Goal: Task Accomplishment & Management: Manage account settings

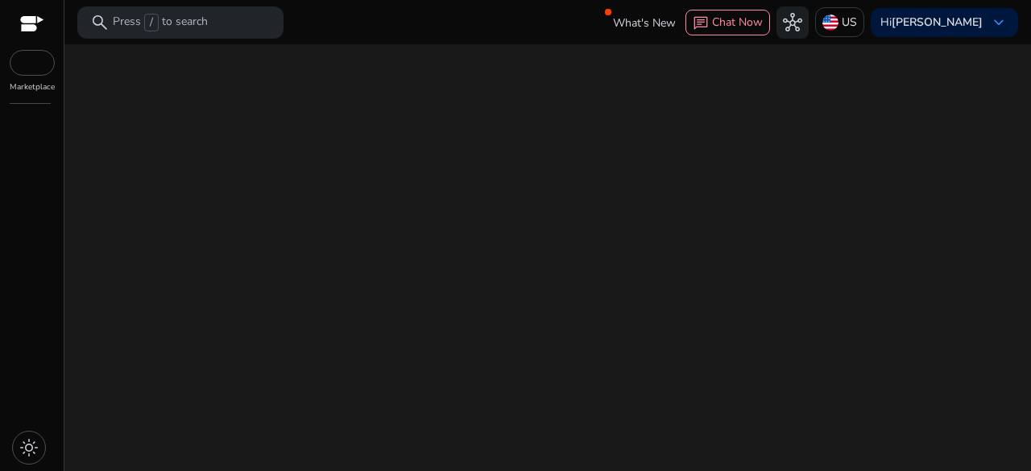
click at [490, 363] on div "We are getting things ready for you..." at bounding box center [548, 257] width 954 height 427
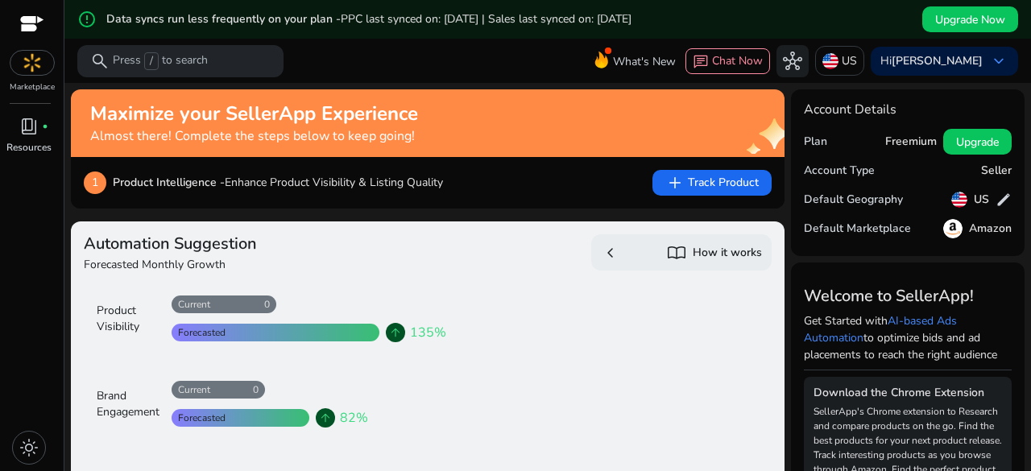
click at [31, 22] on div at bounding box center [32, 25] width 24 height 19
click at [205, 58] on p "Press / to search" at bounding box center [160, 61] width 95 height 18
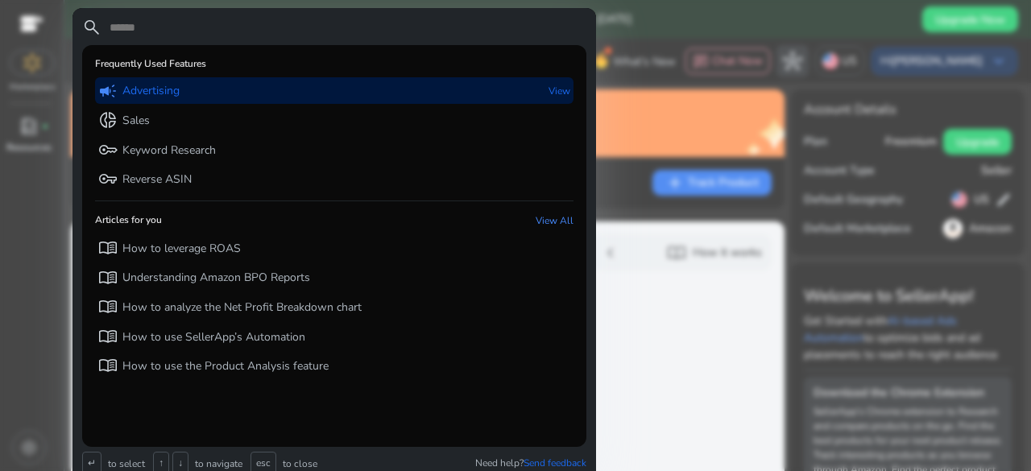
click at [152, 89] on p "Advertising" at bounding box center [150, 91] width 57 height 16
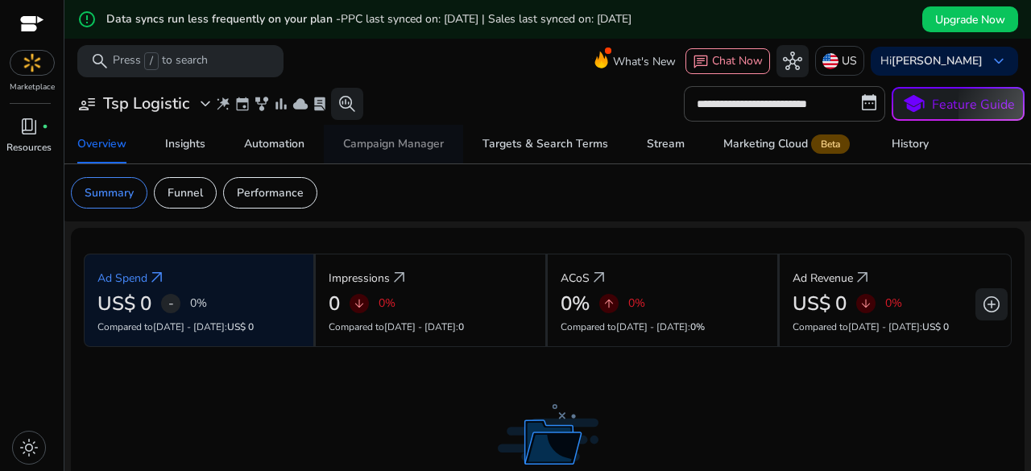
click at [425, 147] on div "Campaign Manager" at bounding box center [393, 144] width 101 height 11
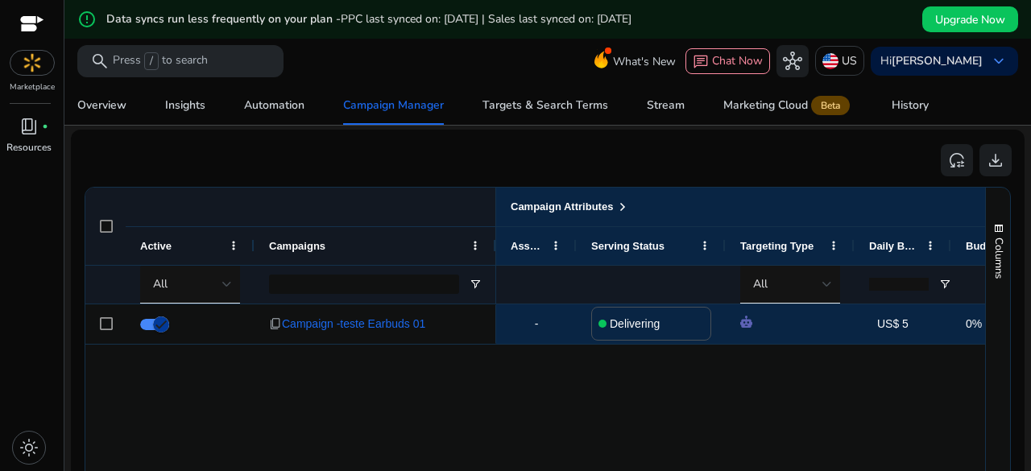
scroll to position [483, 0]
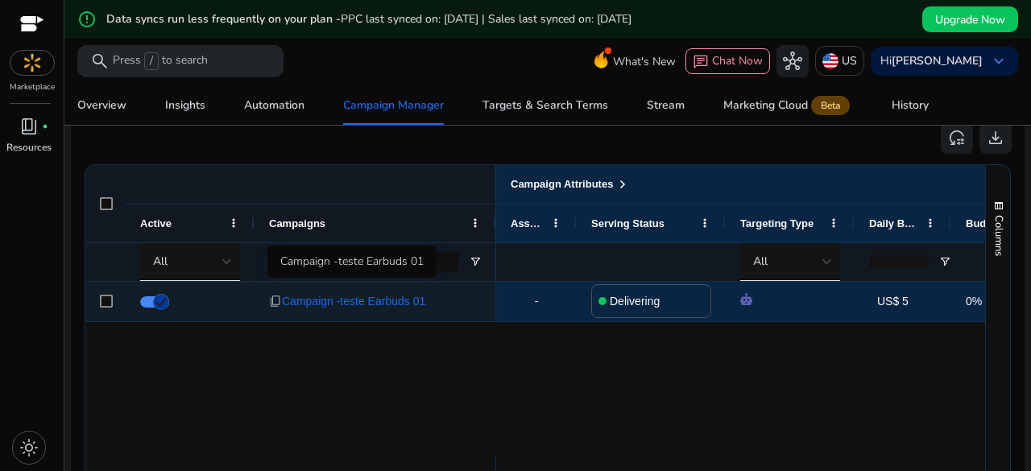
click at [340, 304] on span "Campaign -teste Earbuds 01" at bounding box center [353, 301] width 143 height 33
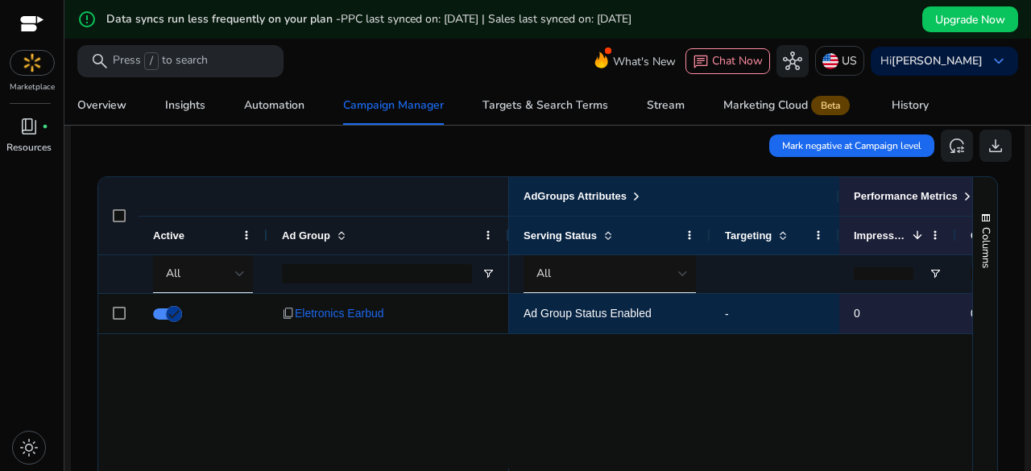
scroll to position [242, 0]
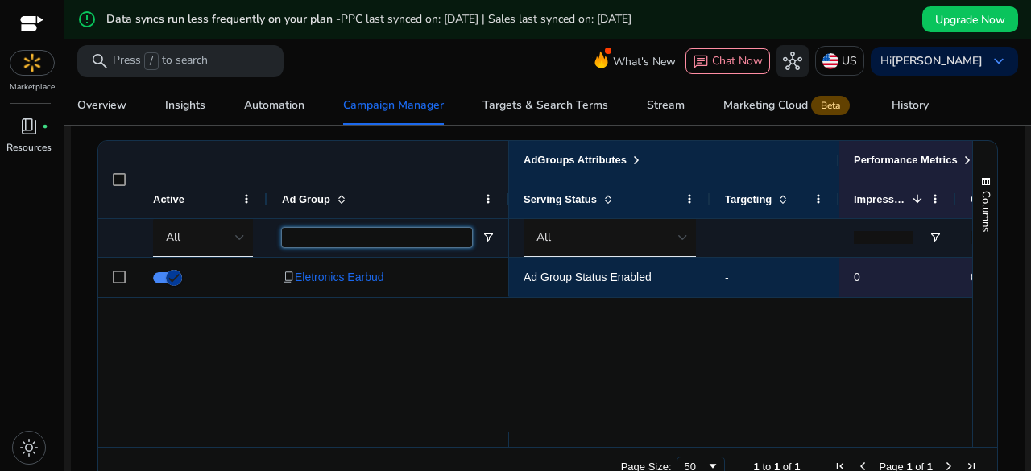
click at [396, 233] on input "Ad Group Filter Input" at bounding box center [377, 237] width 190 height 19
click at [345, 205] on span at bounding box center [341, 199] width 13 height 13
click at [339, 201] on span at bounding box center [341, 199] width 13 height 13
